Goal: Entertainment & Leisure: Consume media (video, audio)

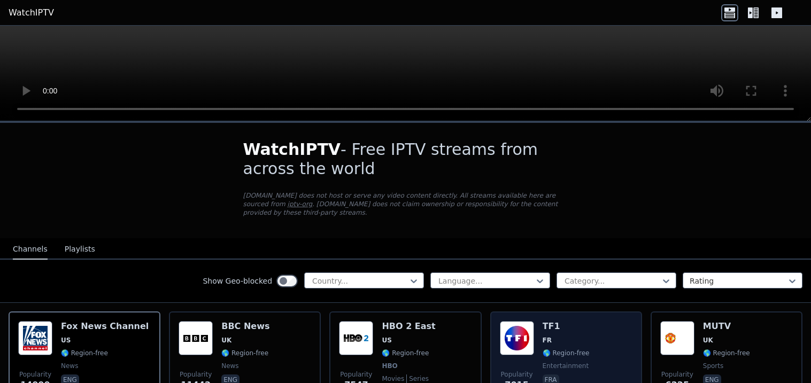
click at [497, 352] on div "Popularity 7015 TF1 FR 🌎 Region-free entertainment fra" at bounding box center [566, 361] width 152 height 98
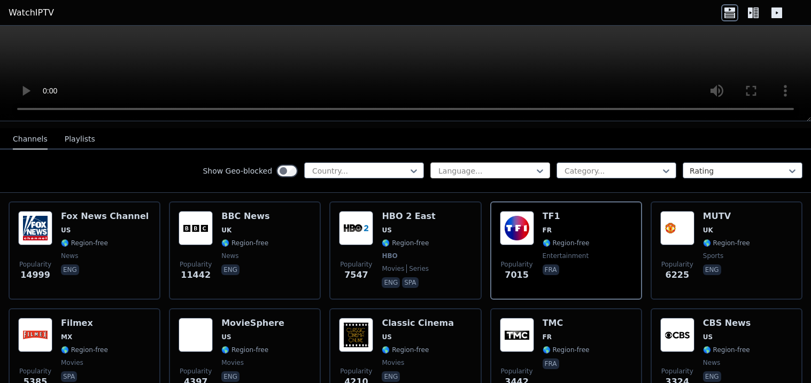
scroll to position [111, 0]
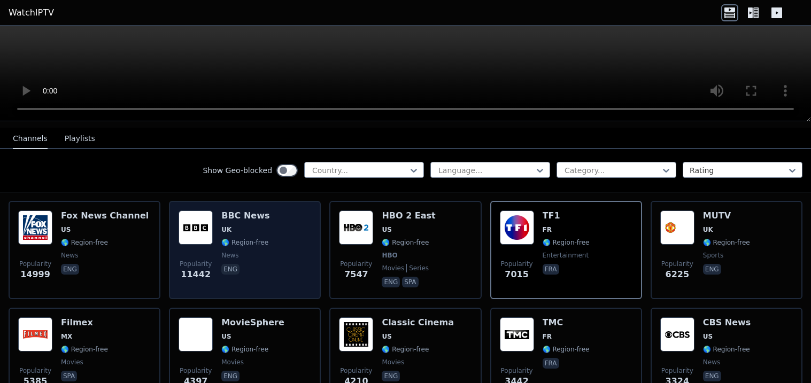
click at [281, 259] on div "Popularity 11442 BBC News UK 🌎 Region-free news eng" at bounding box center [245, 250] width 133 height 79
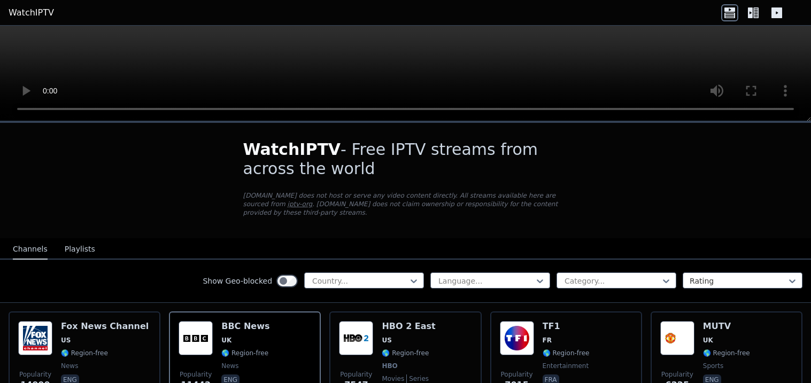
click at [391, 273] on div "Country..." at bounding box center [364, 281] width 120 height 16
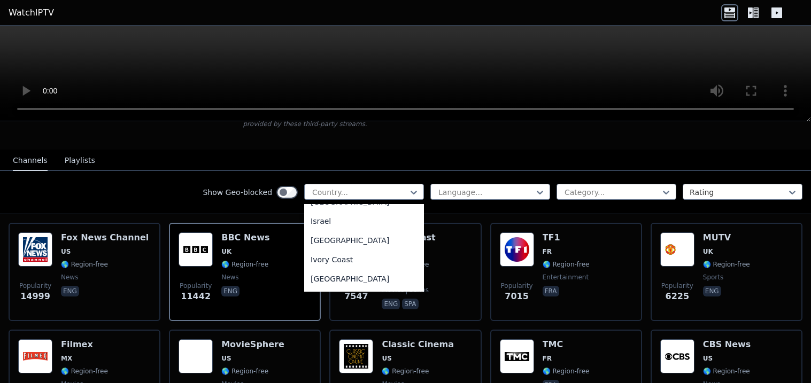
scroll to position [1748, 0]
click at [381, 210] on div "[GEOGRAPHIC_DATA]" at bounding box center [364, 199] width 120 height 19
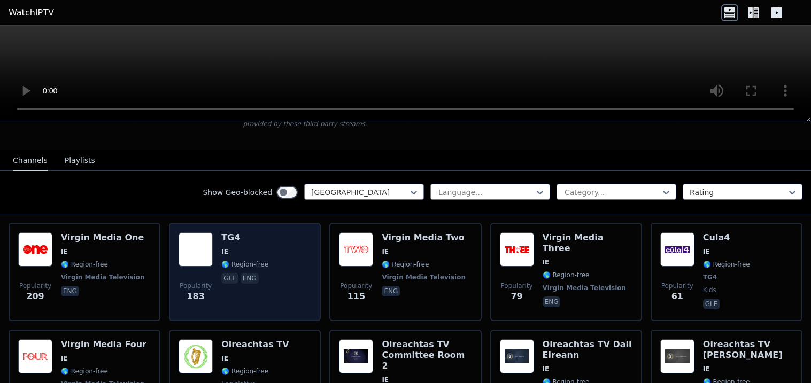
click at [273, 281] on div "Popularity 183 TG4 IE 🌎 Region-free gle eng" at bounding box center [245, 272] width 133 height 79
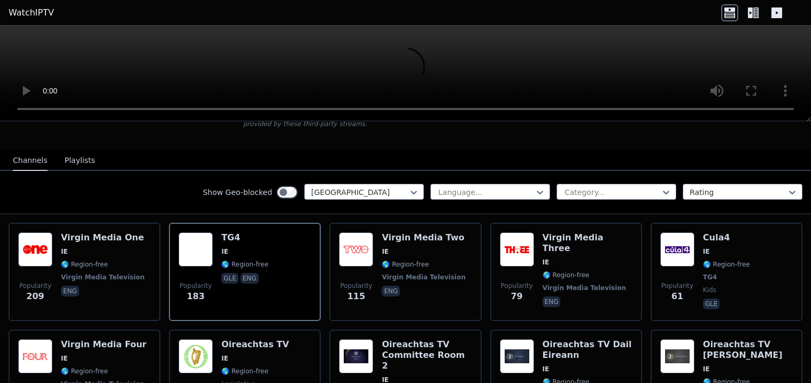
click at [752, 14] on icon at bounding box center [750, 12] width 5 height 11
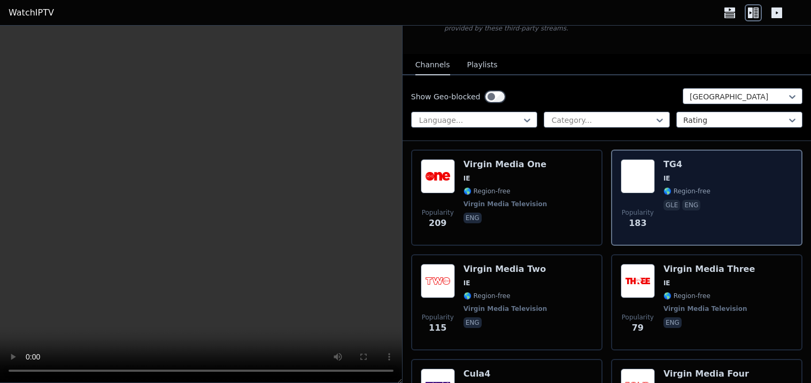
click at [708, 198] on div "Popularity 183 TG4 IE 🌎 Region-free gle eng" at bounding box center [707, 197] width 172 height 77
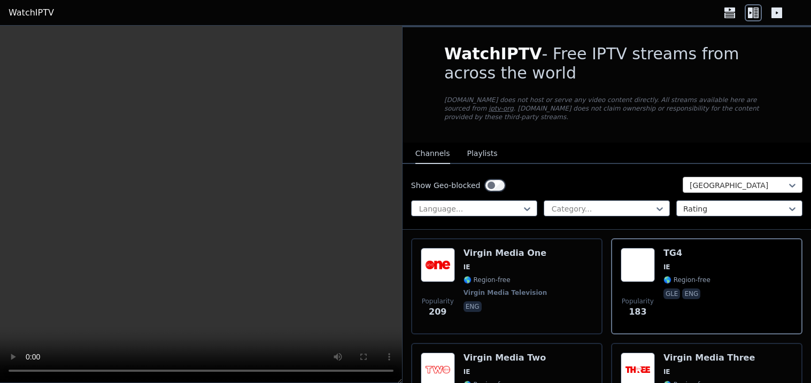
click at [748, 180] on div at bounding box center [738, 185] width 97 height 11
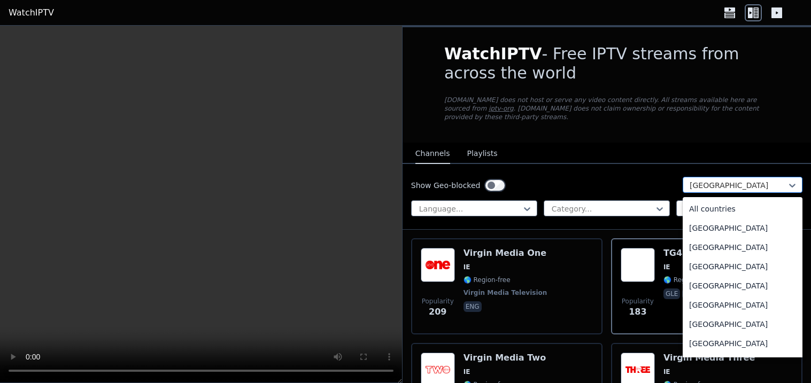
scroll to position [1610, 0]
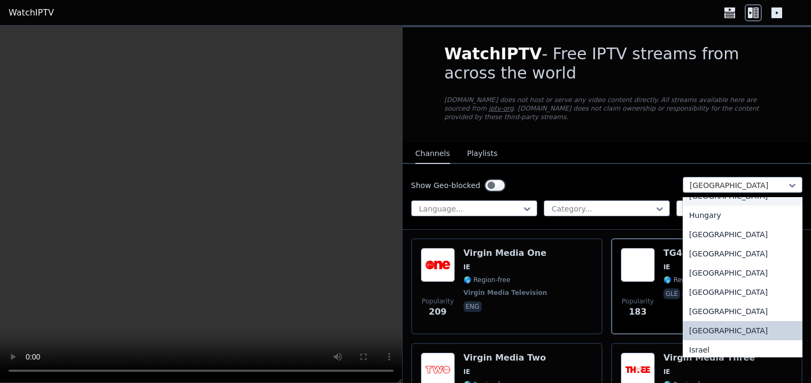
click at [741, 206] on div "[GEOGRAPHIC_DATA]" at bounding box center [743, 196] width 120 height 19
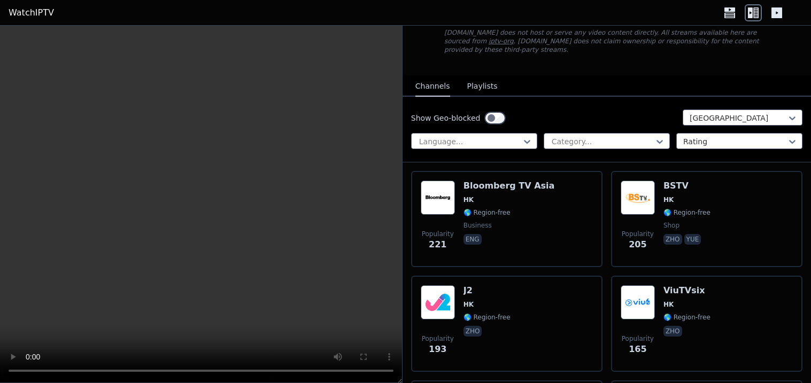
scroll to position [67, 0]
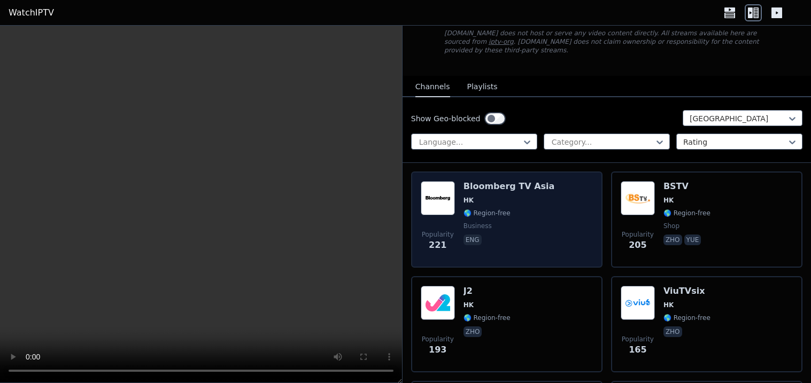
click at [576, 220] on div "Popularity 221 Bloomberg TV Asia HK 🌎 Region-free business eng" at bounding box center [507, 219] width 172 height 77
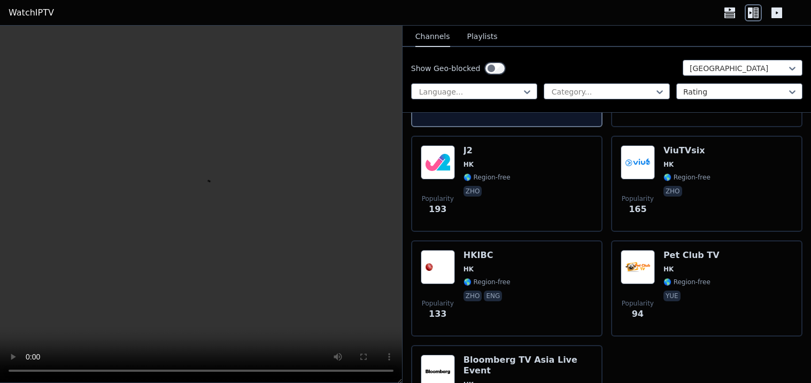
scroll to position [0, 0]
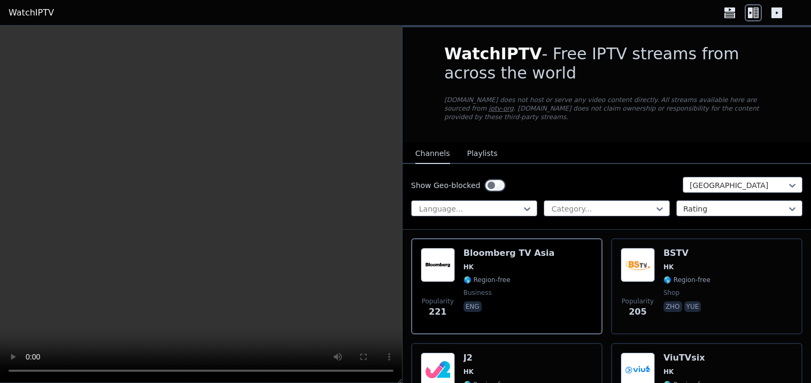
click at [731, 20] on icon at bounding box center [729, 12] width 17 height 17
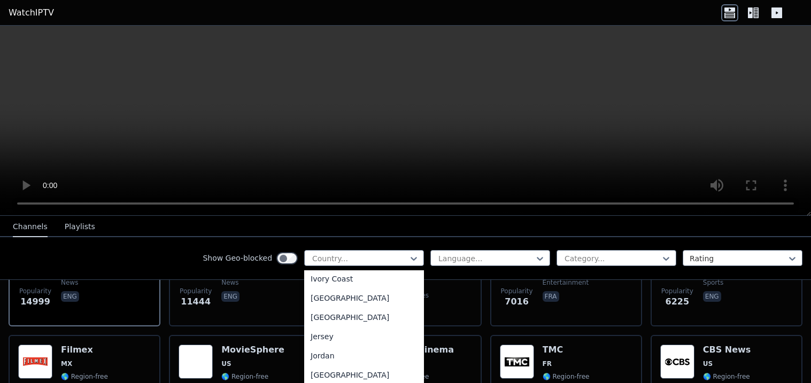
scroll to position [1808, 0]
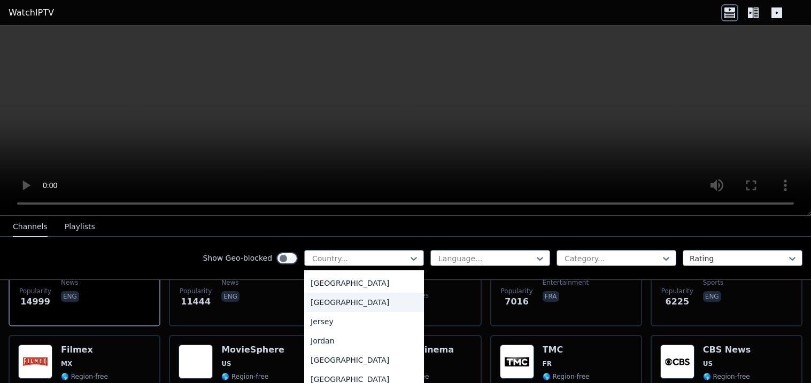
click at [396, 311] on div "[GEOGRAPHIC_DATA]" at bounding box center [364, 302] width 120 height 19
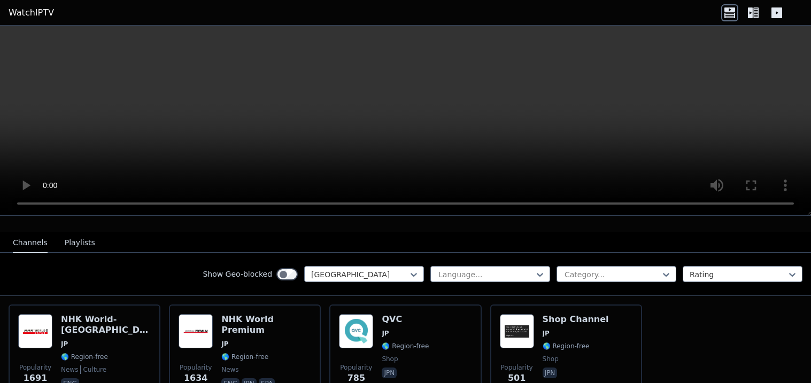
scroll to position [103, 0]
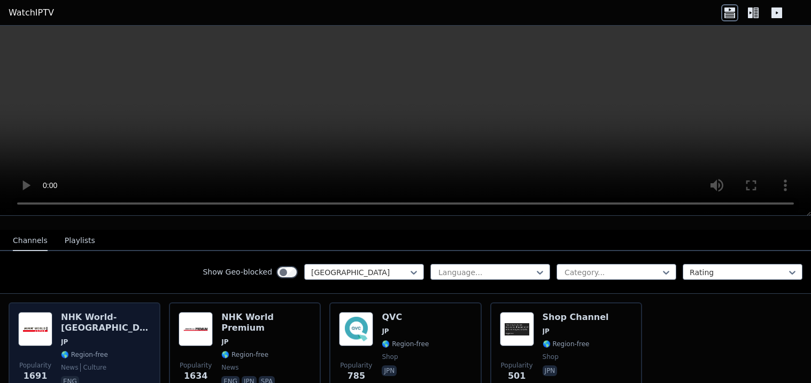
click at [78, 351] on span "🌎 Region-free" at bounding box center [84, 355] width 47 height 9
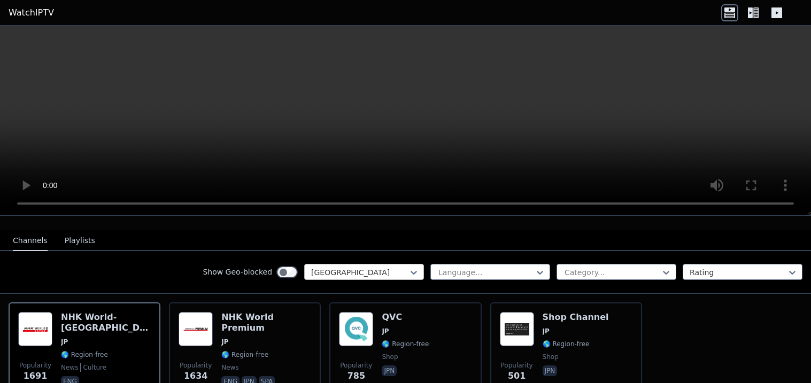
click at [404, 273] on div at bounding box center [359, 272] width 97 height 11
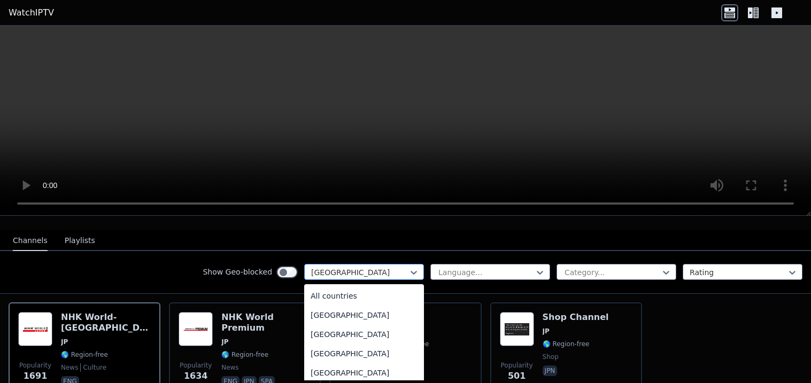
scroll to position [1706, 0]
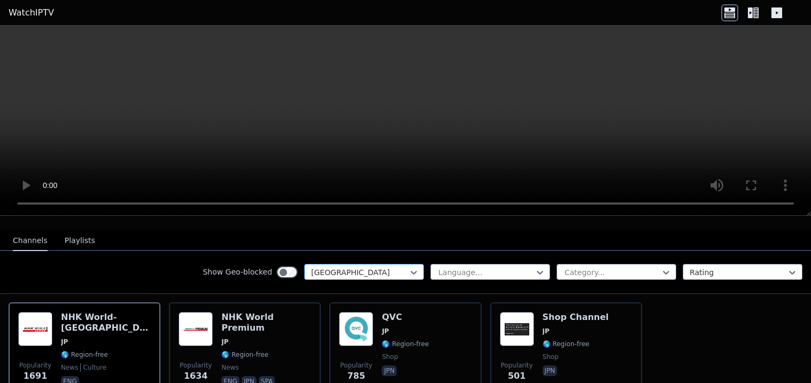
click at [329, 273] on div at bounding box center [359, 272] width 97 height 11
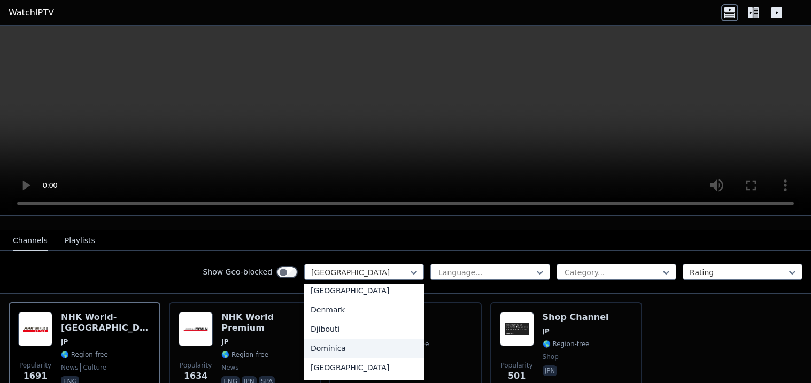
scroll to position [947, 0]
click at [345, 321] on div "Denmark" at bounding box center [364, 311] width 120 height 19
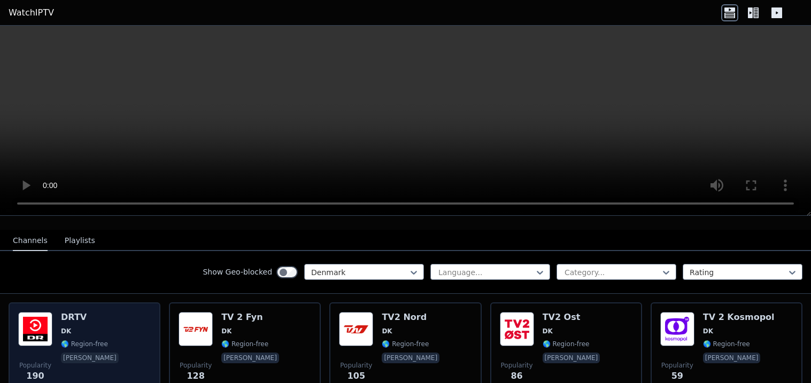
click at [94, 336] on div "DRTV DK 🌎 Region-free [PERSON_NAME]" at bounding box center [91, 350] width 60 height 77
click at [86, 374] on div "DRTV DK 🌎 Region-free [PERSON_NAME]" at bounding box center [91, 350] width 60 height 77
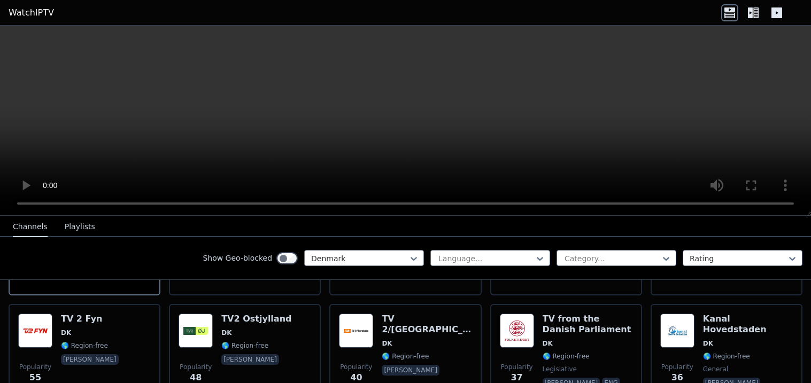
scroll to position [207, 0]
click at [362, 258] on div at bounding box center [359, 258] width 97 height 11
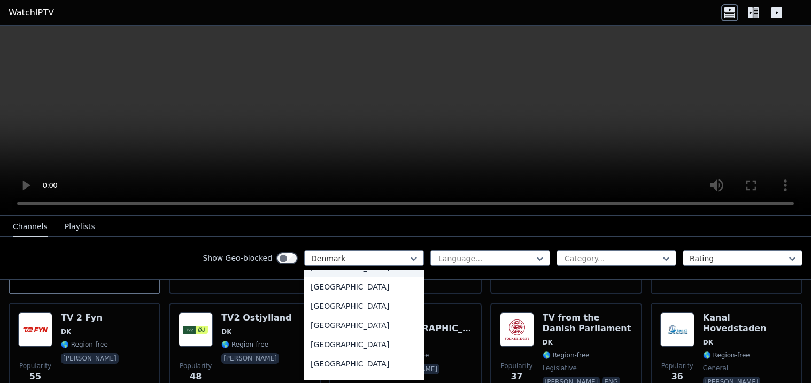
scroll to position [0, 0]
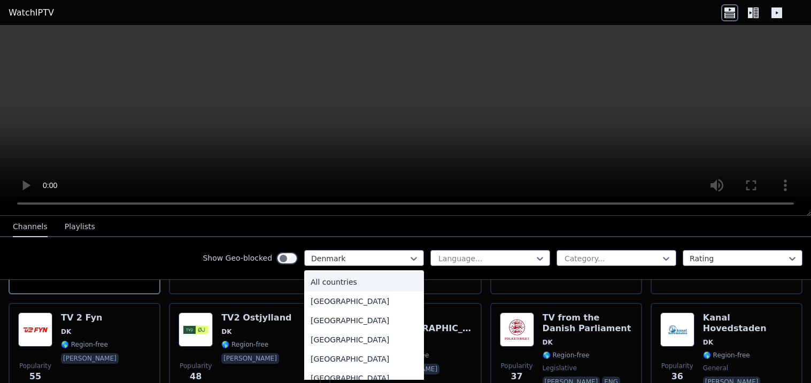
click at [364, 281] on div "All countries" at bounding box center [364, 282] width 120 height 19
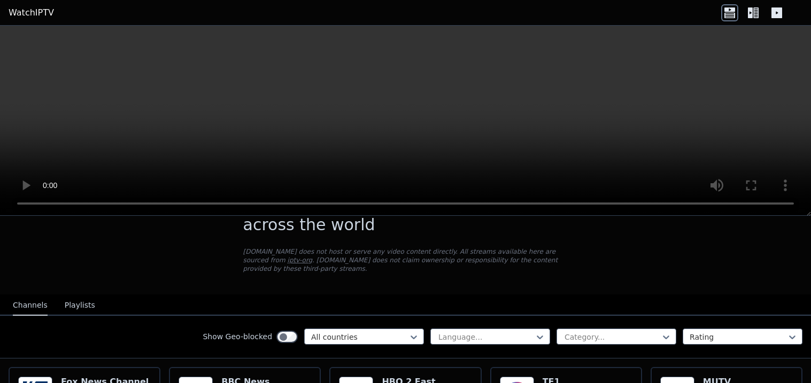
scroll to position [72, 0]
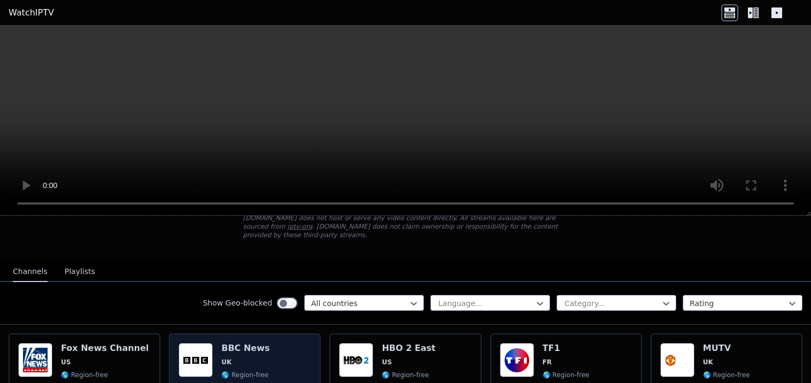
click at [280, 345] on div "Popularity 11444 BBC News UK 🌎 Region-free news eng" at bounding box center [245, 382] width 133 height 79
